Goal: Transaction & Acquisition: Purchase product/service

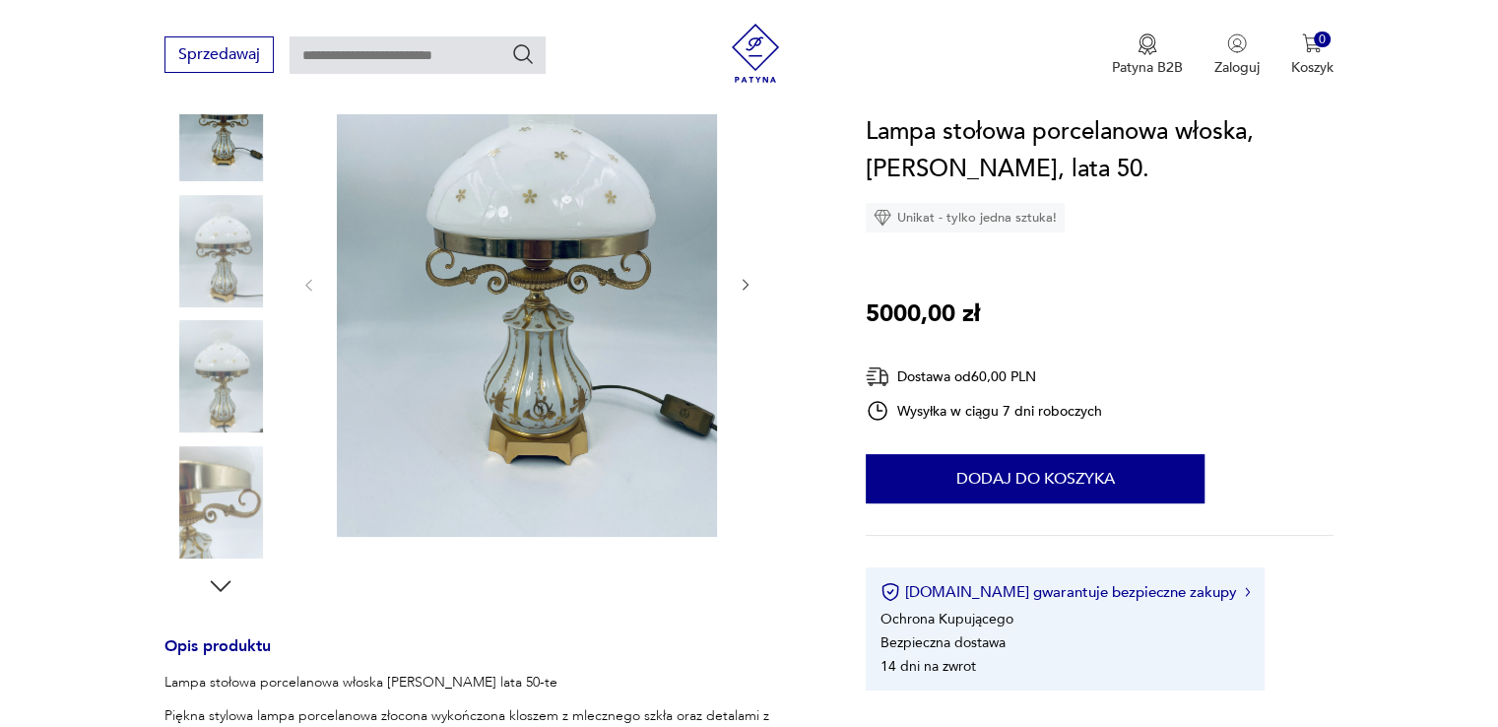
click at [747, 287] on icon "button" at bounding box center [746, 285] width 17 height 17
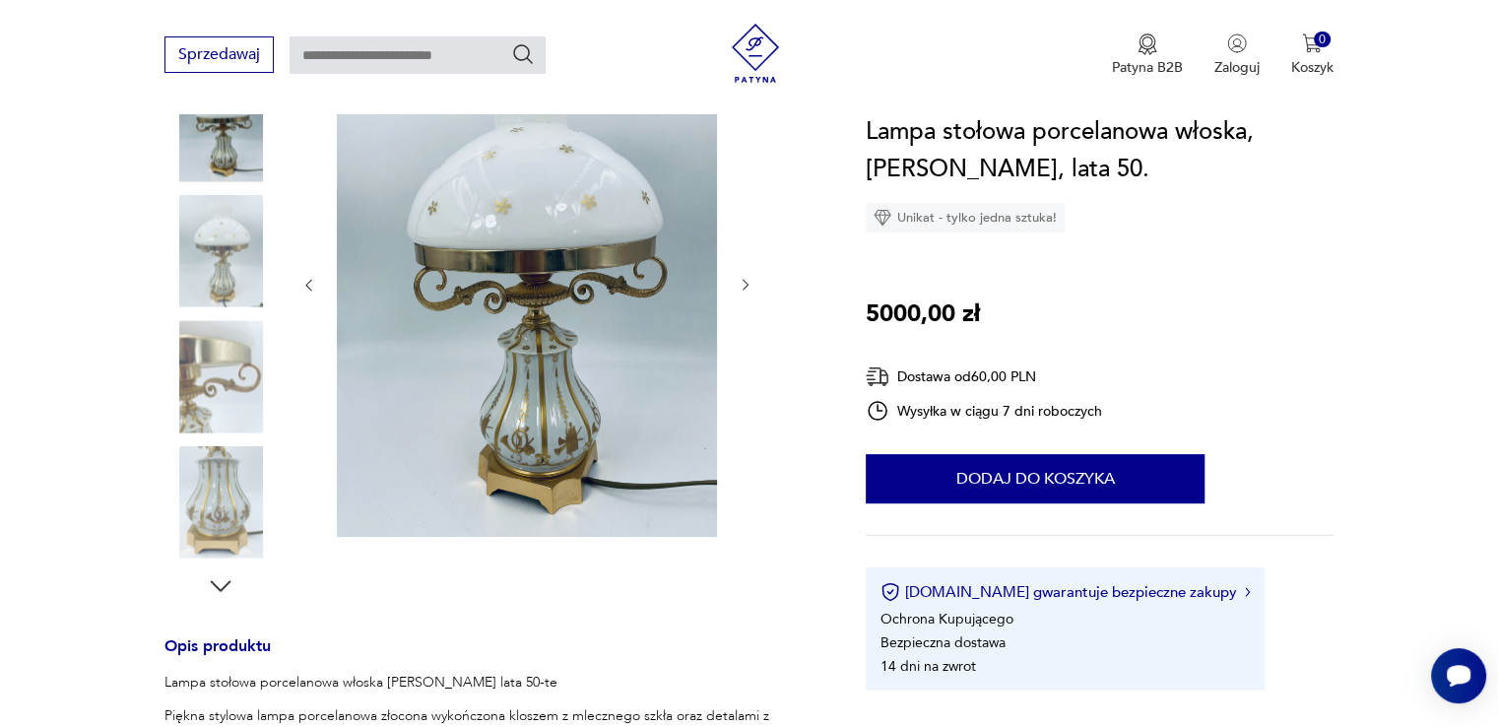
click at [747, 287] on icon "button" at bounding box center [746, 285] width 17 height 17
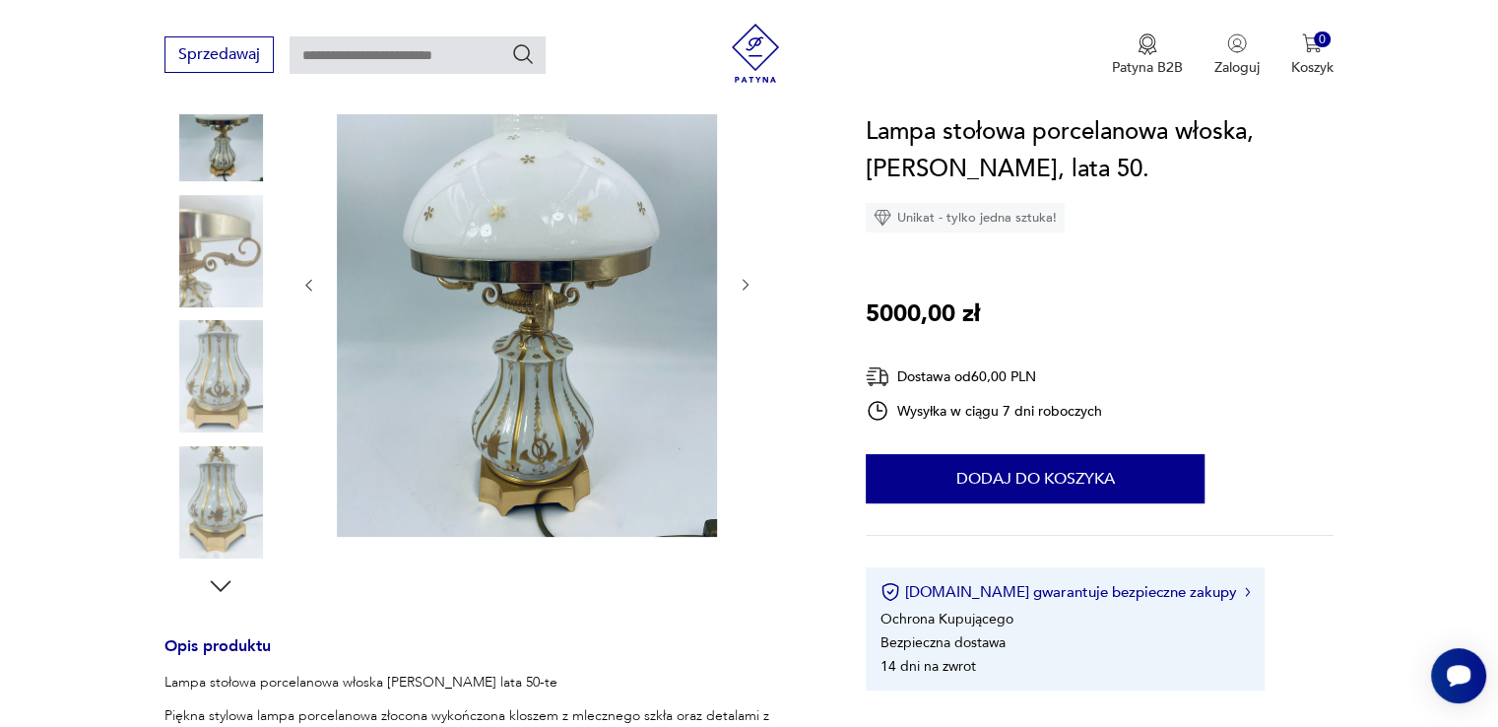
click at [747, 287] on icon "button" at bounding box center [746, 285] width 17 height 17
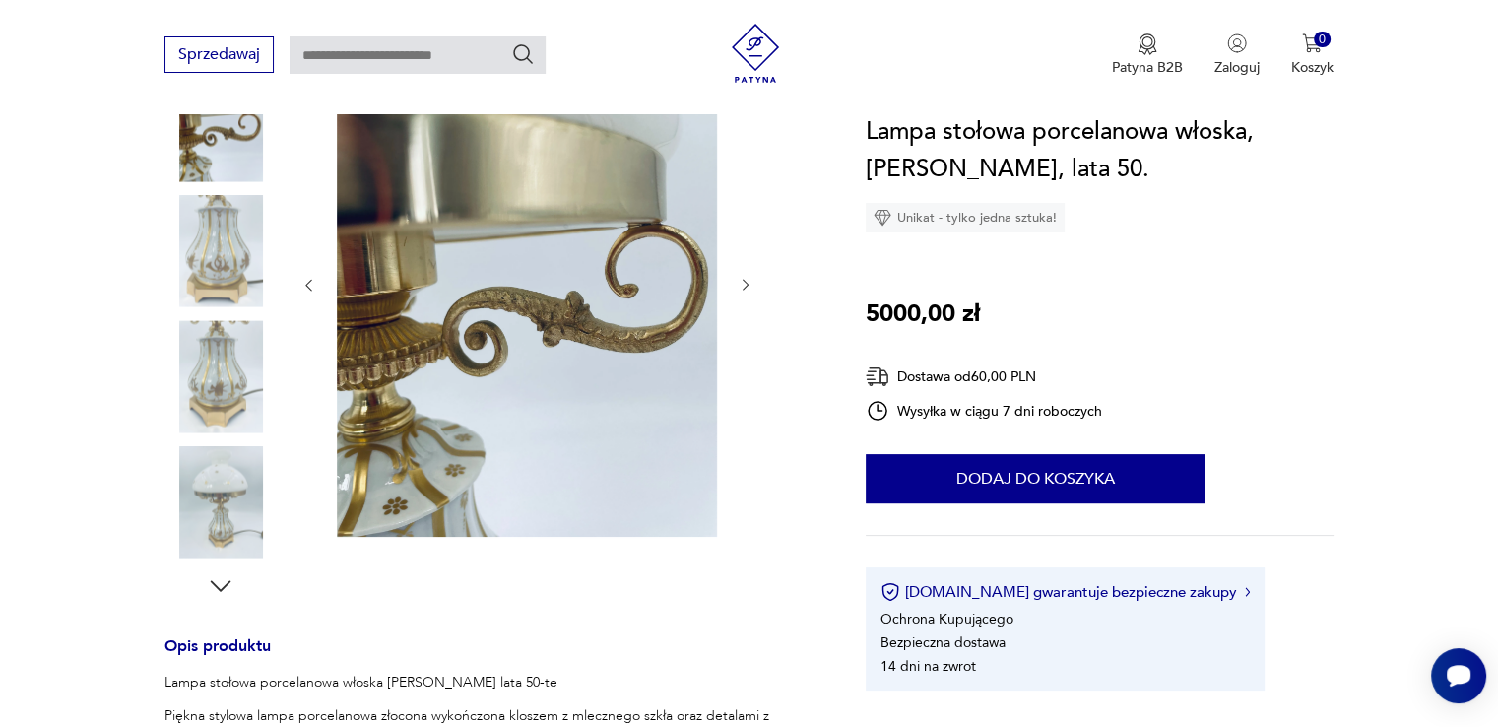
click at [748, 287] on icon "button" at bounding box center [746, 285] width 17 height 17
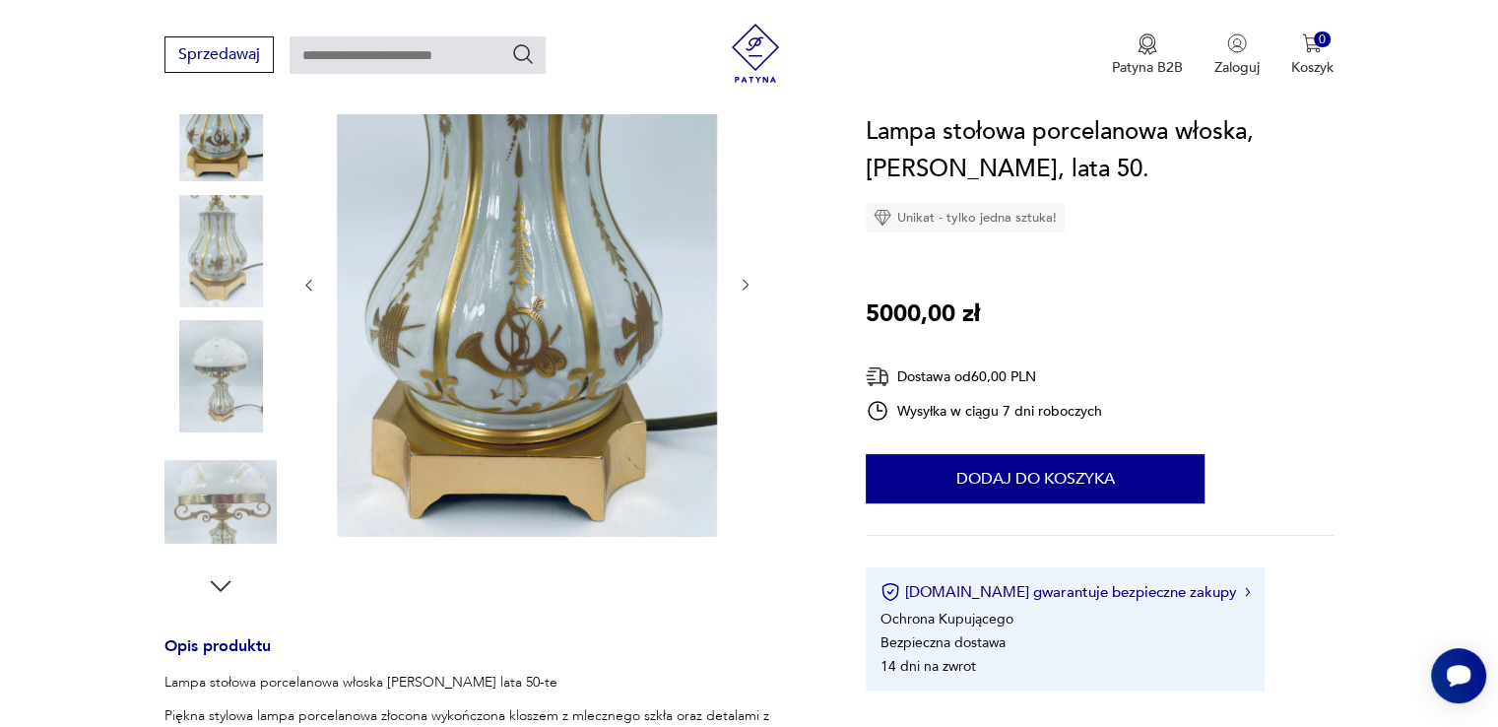
click at [748, 286] on icon "button" at bounding box center [746, 285] width 17 height 17
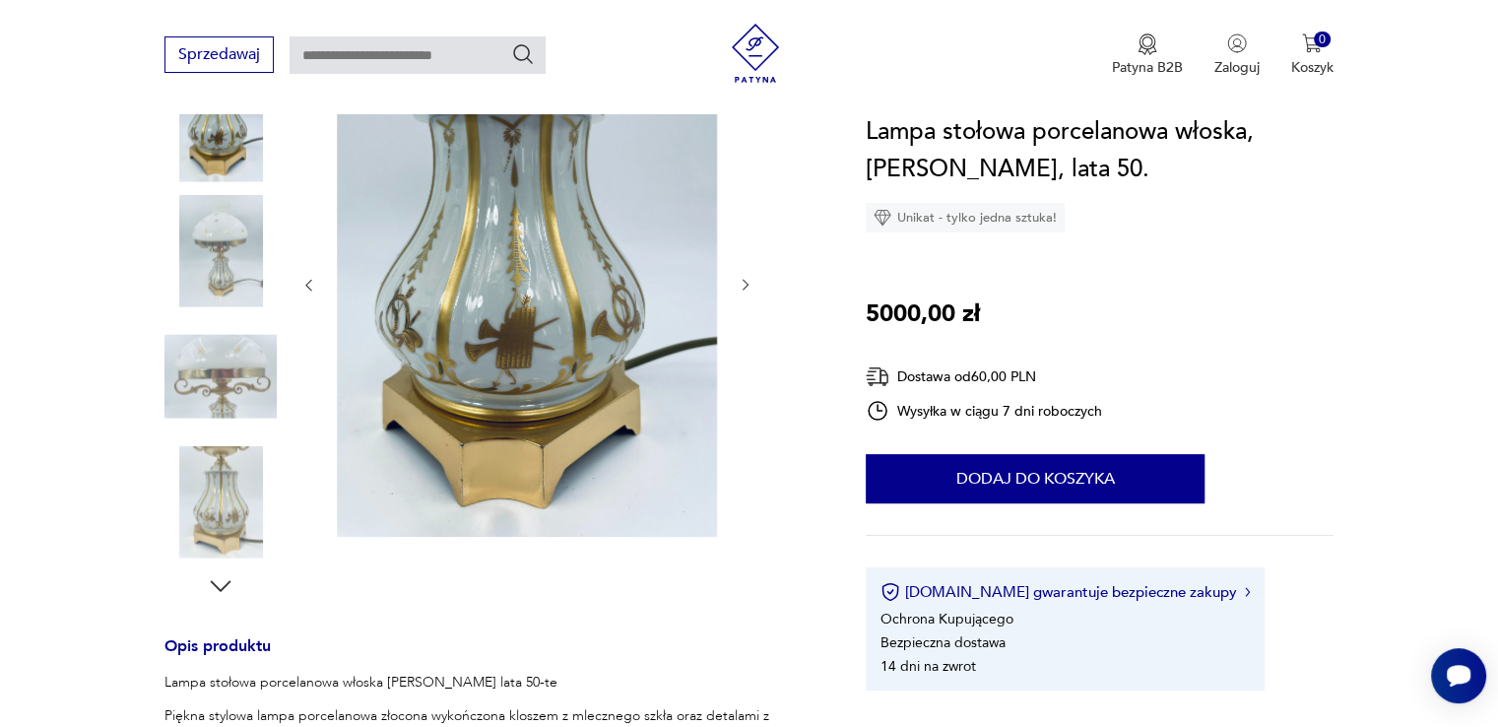
click at [748, 286] on icon "button" at bounding box center [746, 285] width 17 height 17
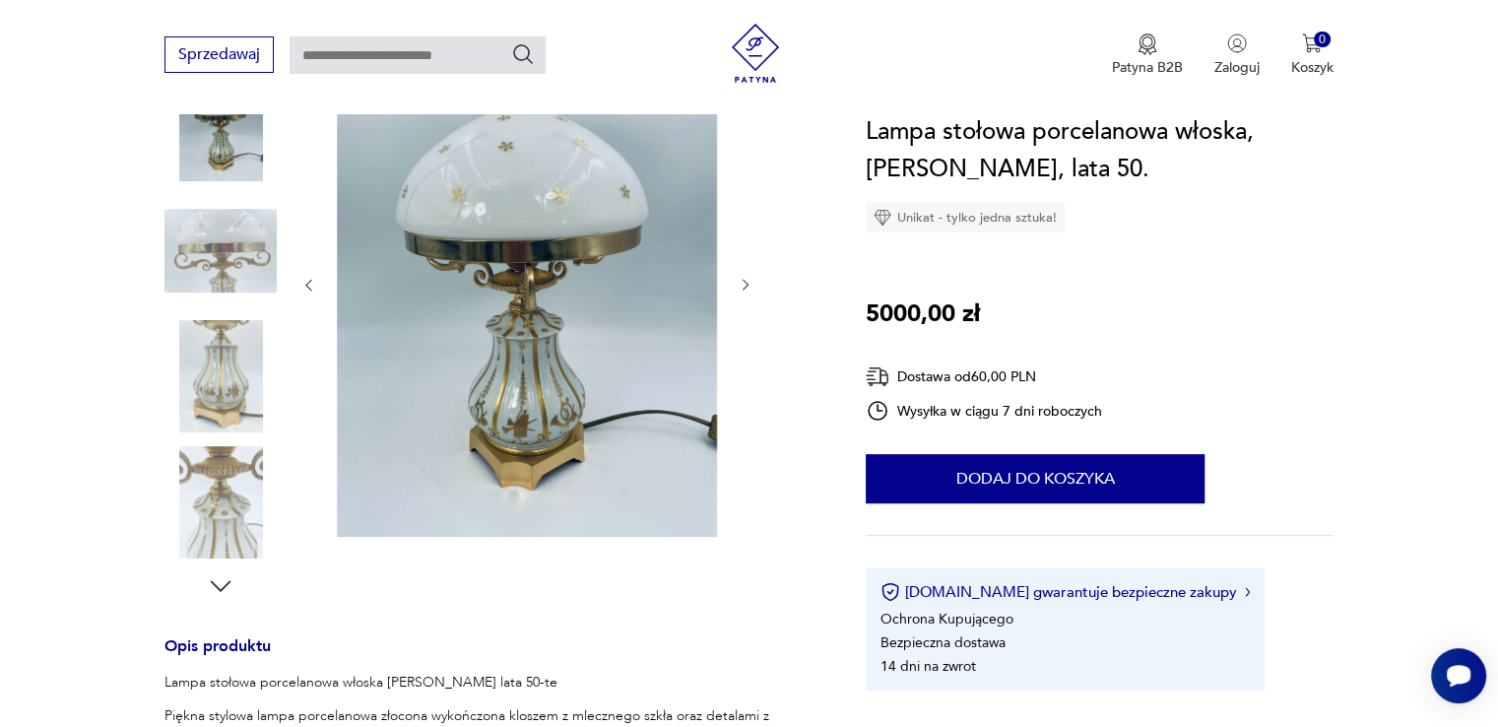
click at [750, 285] on icon "button" at bounding box center [746, 285] width 17 height 17
